Goal: Navigation & Orientation: Find specific page/section

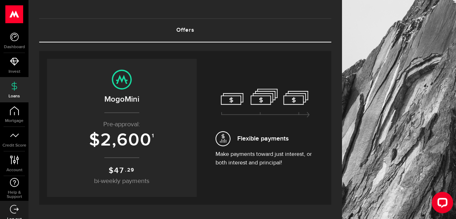
scroll to position [30, 0]
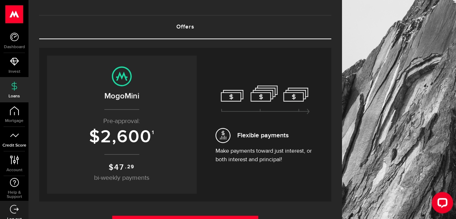
click at [17, 131] on icon at bounding box center [14, 135] width 9 height 9
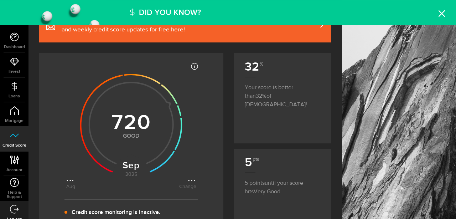
scroll to position [61, 0]
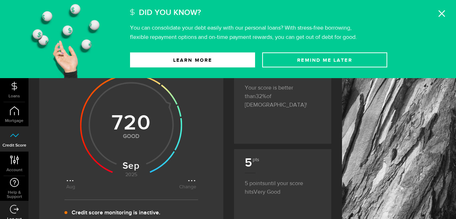
click at [444, 14] on icon at bounding box center [442, 13] width 7 height 7
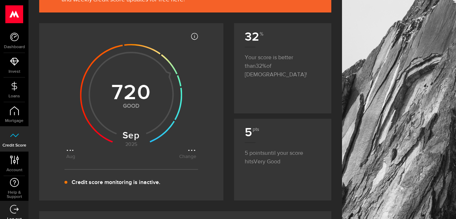
scroll to position [91, 0]
click at [15, 92] on link "Loans" at bounding box center [14, 90] width 29 height 24
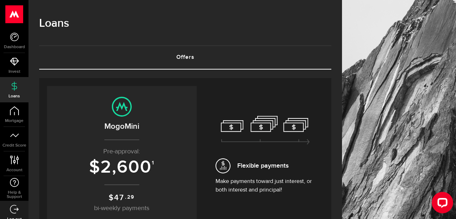
scroll to position [58, 0]
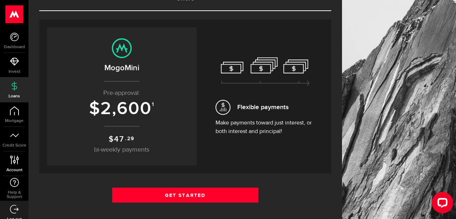
click at [9, 162] on link "Account Compte" at bounding box center [14, 164] width 29 height 24
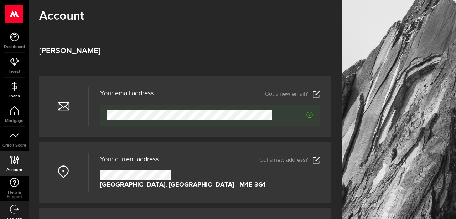
click at [15, 93] on link "Loans" at bounding box center [14, 90] width 29 height 24
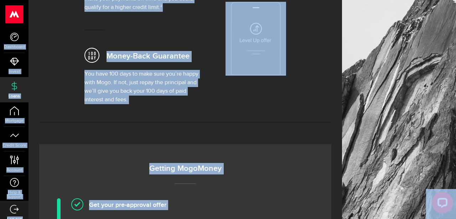
scroll to position [298, 0]
